Goal: Task Accomplishment & Management: Use online tool/utility

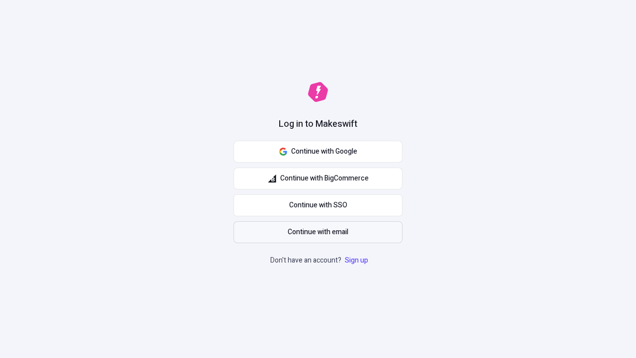
click at [318, 232] on span "Continue with email" at bounding box center [318, 232] width 61 height 11
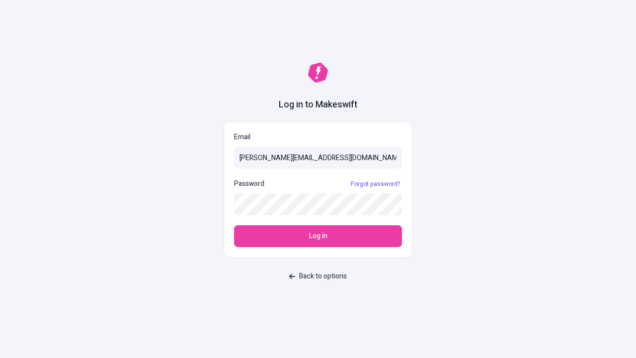
type input "[PERSON_NAME][EMAIL_ADDRESS][DOMAIN_NAME]"
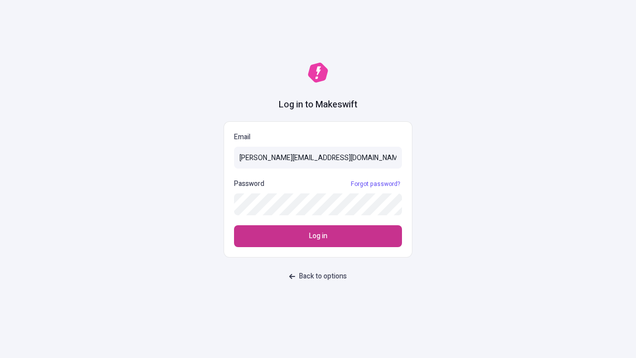
click at [318, 236] on span "Log in" at bounding box center [318, 236] width 18 height 11
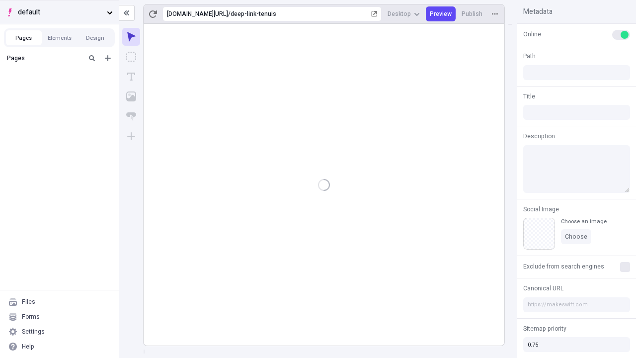
click at [59, 12] on span "default" at bounding box center [60, 12] width 85 height 11
type input "/deep-link-tenuis"
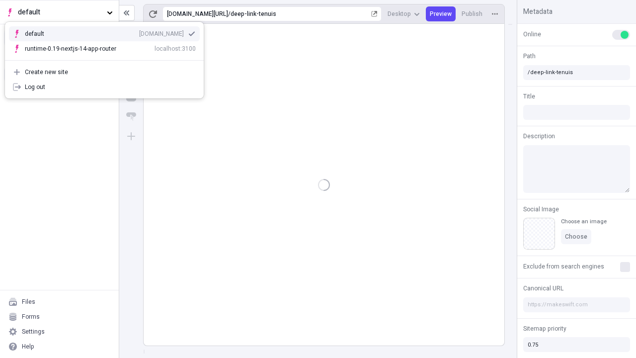
click at [139, 32] on div "[DOMAIN_NAME]" at bounding box center [161, 34] width 45 height 8
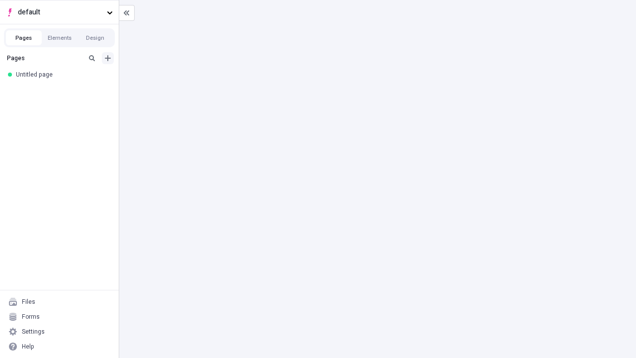
click at [108, 58] on icon "Add new" at bounding box center [108, 58] width 6 height 6
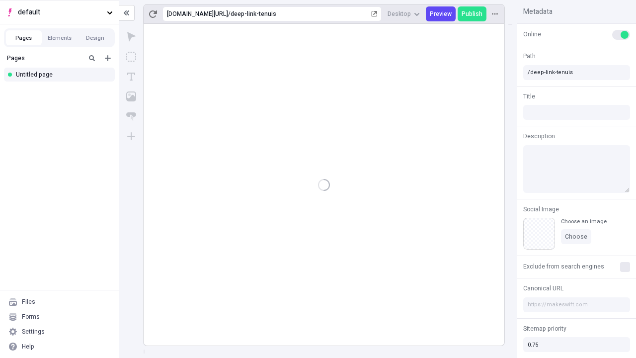
click at [62, 90] on div "Blank page" at bounding box center [61, 91] width 95 height 15
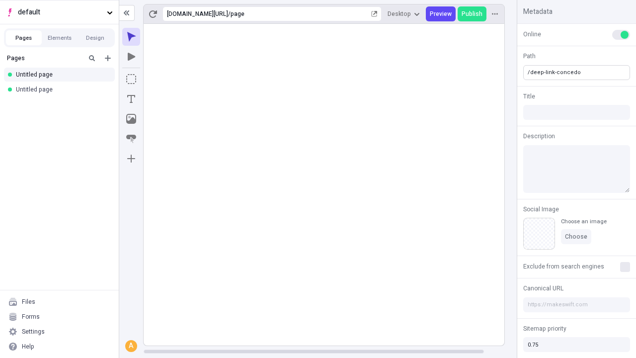
type input "/deep-link-concedo"
click at [108, 58] on icon "Add new" at bounding box center [108, 58] width 6 height 6
click at [62, 90] on div "Blank page" at bounding box center [61, 90] width 95 height 15
type input "/page"
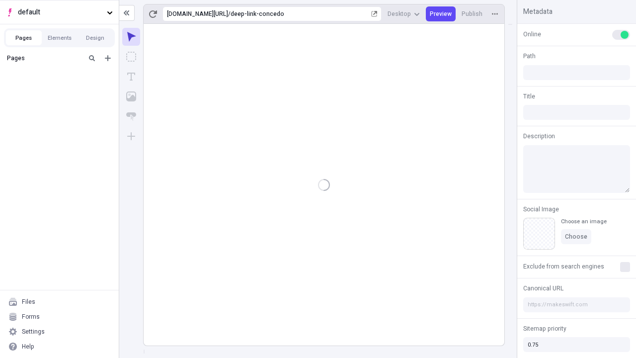
type input "/deep-link-concedo"
